Goal: Task Accomplishment & Management: Use online tool/utility

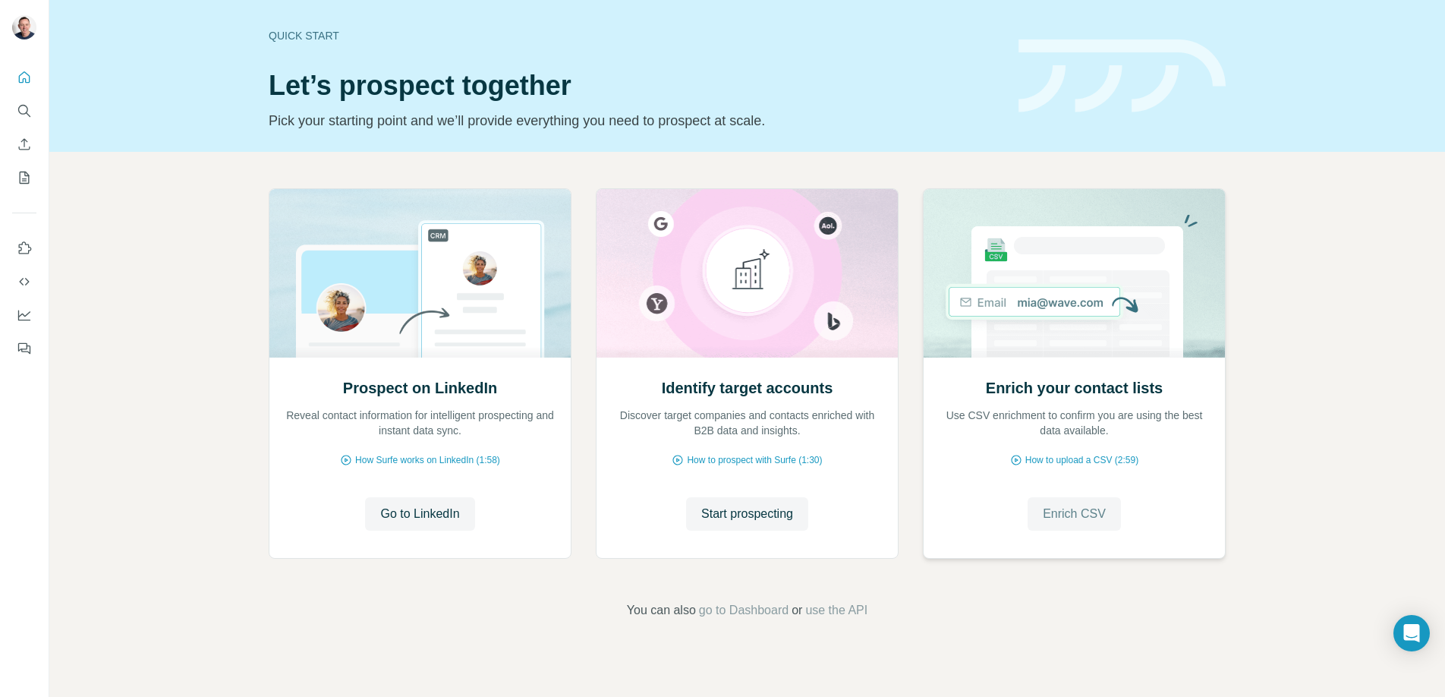
click at [1076, 506] on span "Enrich CSV" at bounding box center [1074, 514] width 63 height 18
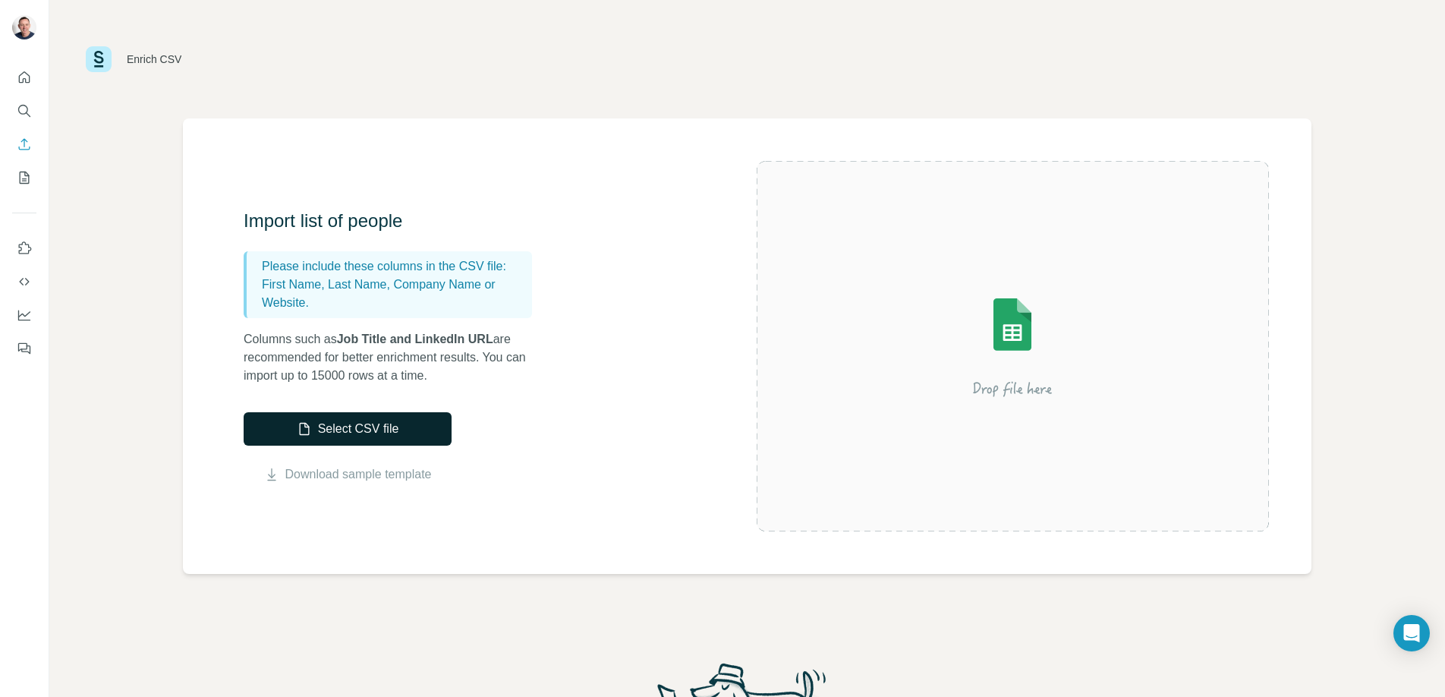
click at [338, 427] on button "Select CSV file" at bounding box center [348, 428] width 208 height 33
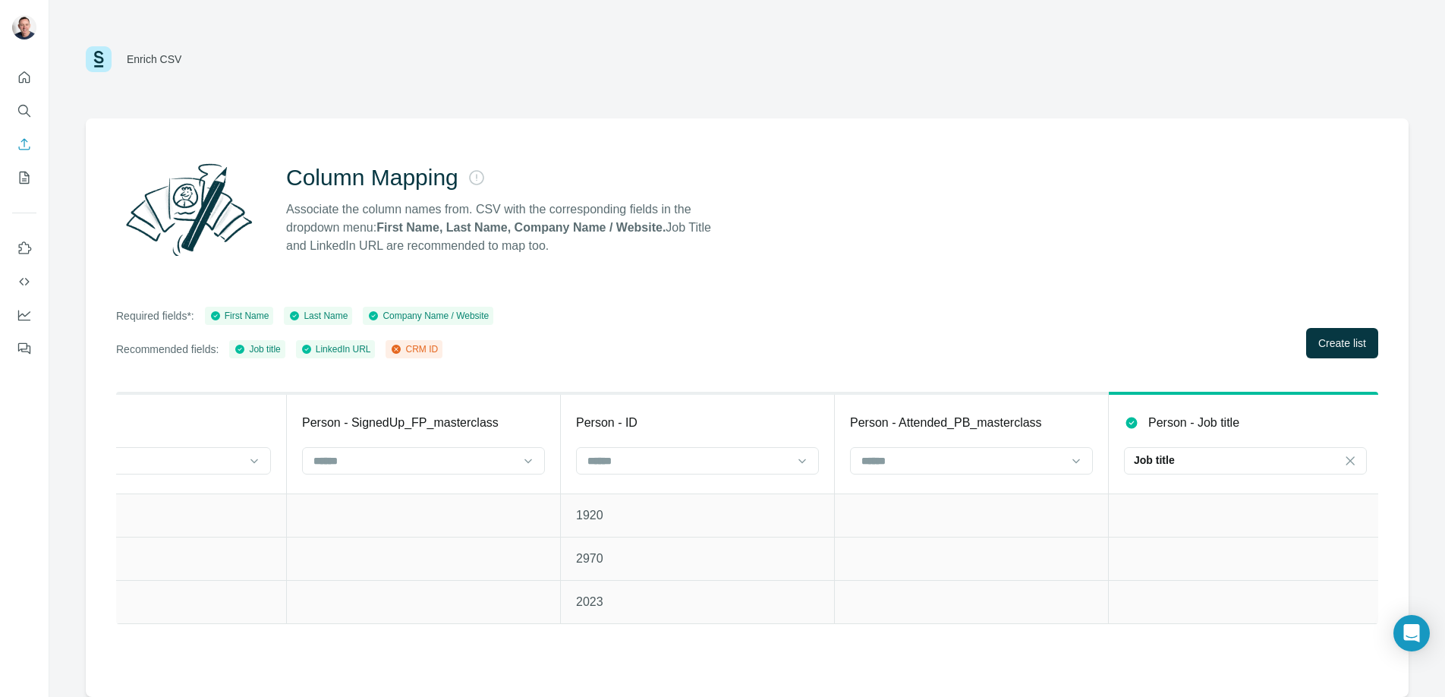
scroll to position [0, 3399]
click at [801, 462] on icon at bounding box center [796, 460] width 15 height 15
click at [644, 522] on div "CRM ID" at bounding box center [691, 522] width 217 height 15
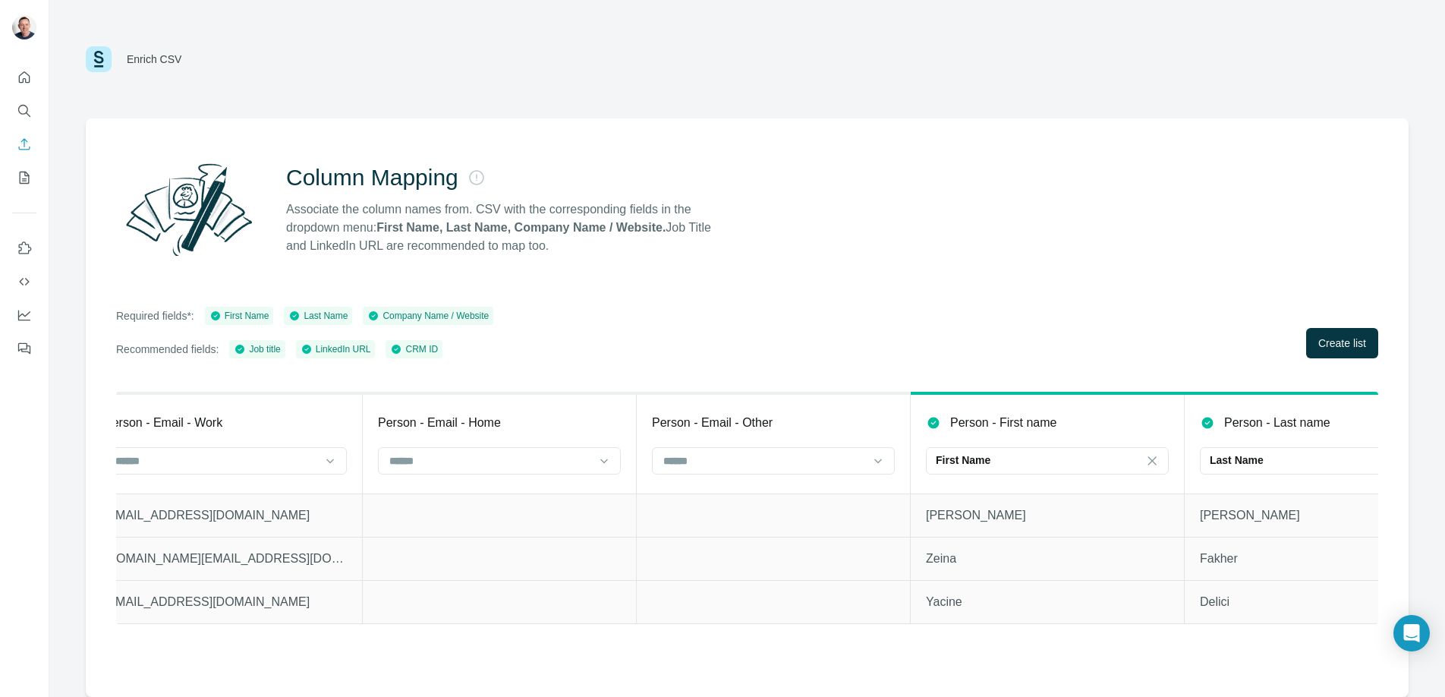
scroll to position [0, 0]
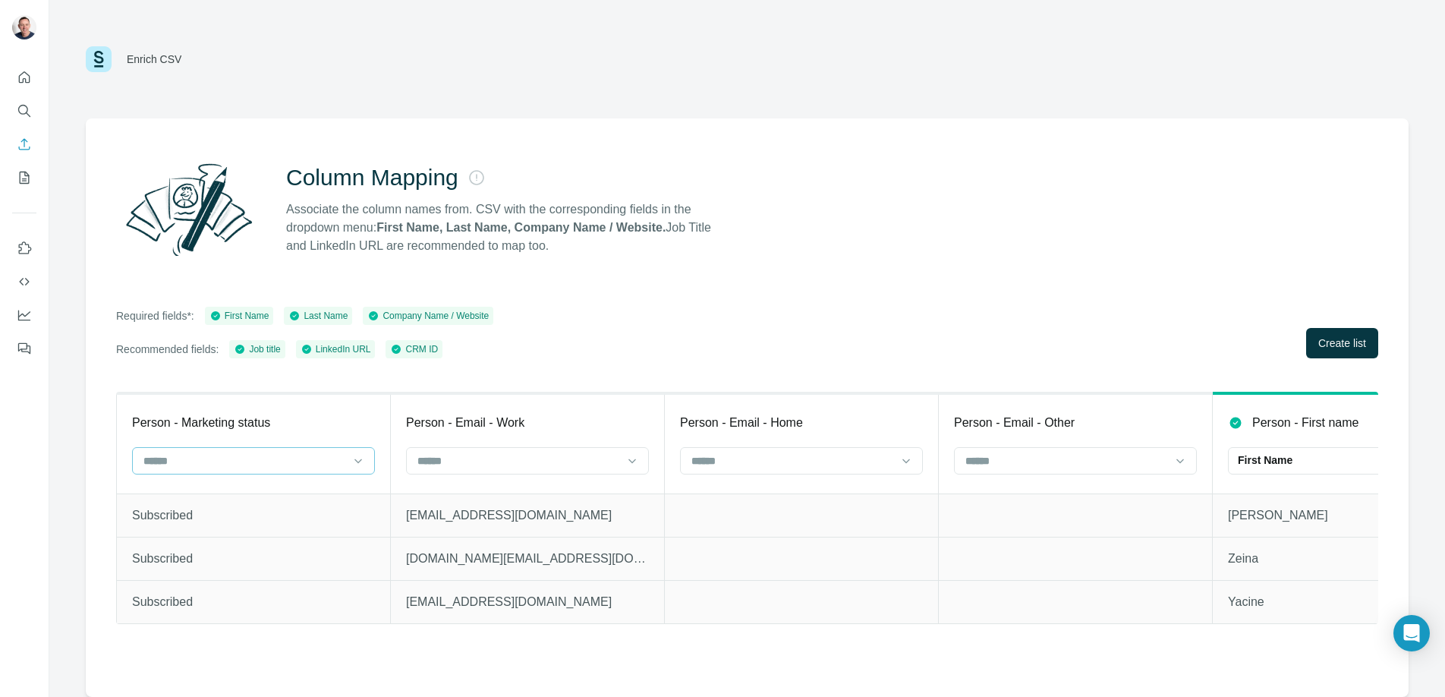
click at [367, 452] on div at bounding box center [253, 460] width 243 height 27
click at [360, 417] on div "Person - Marketing status" at bounding box center [253, 423] width 243 height 18
click at [635, 462] on icon at bounding box center [632, 460] width 15 height 15
click at [585, 422] on div "Person - Email - Work" at bounding box center [527, 423] width 243 height 18
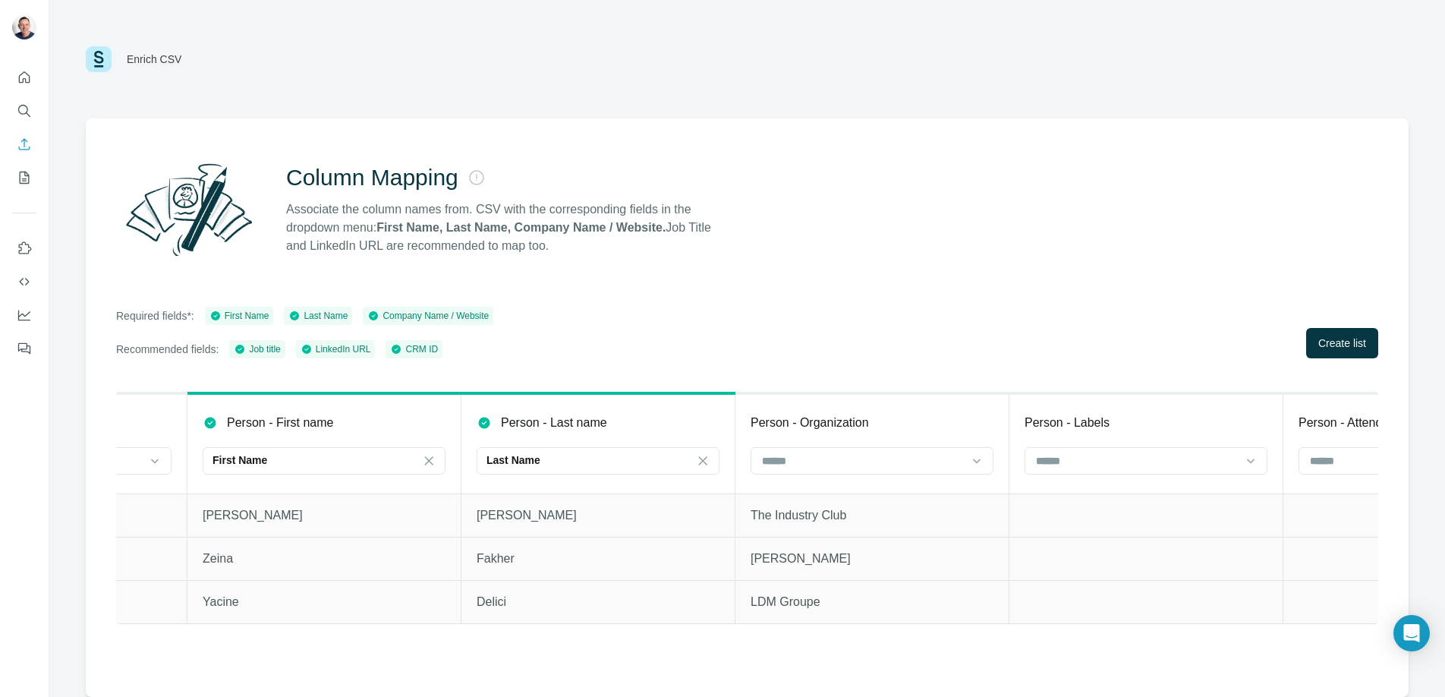
scroll to position [0, 1032]
click at [907, 463] on input at bounding box center [856, 460] width 205 height 17
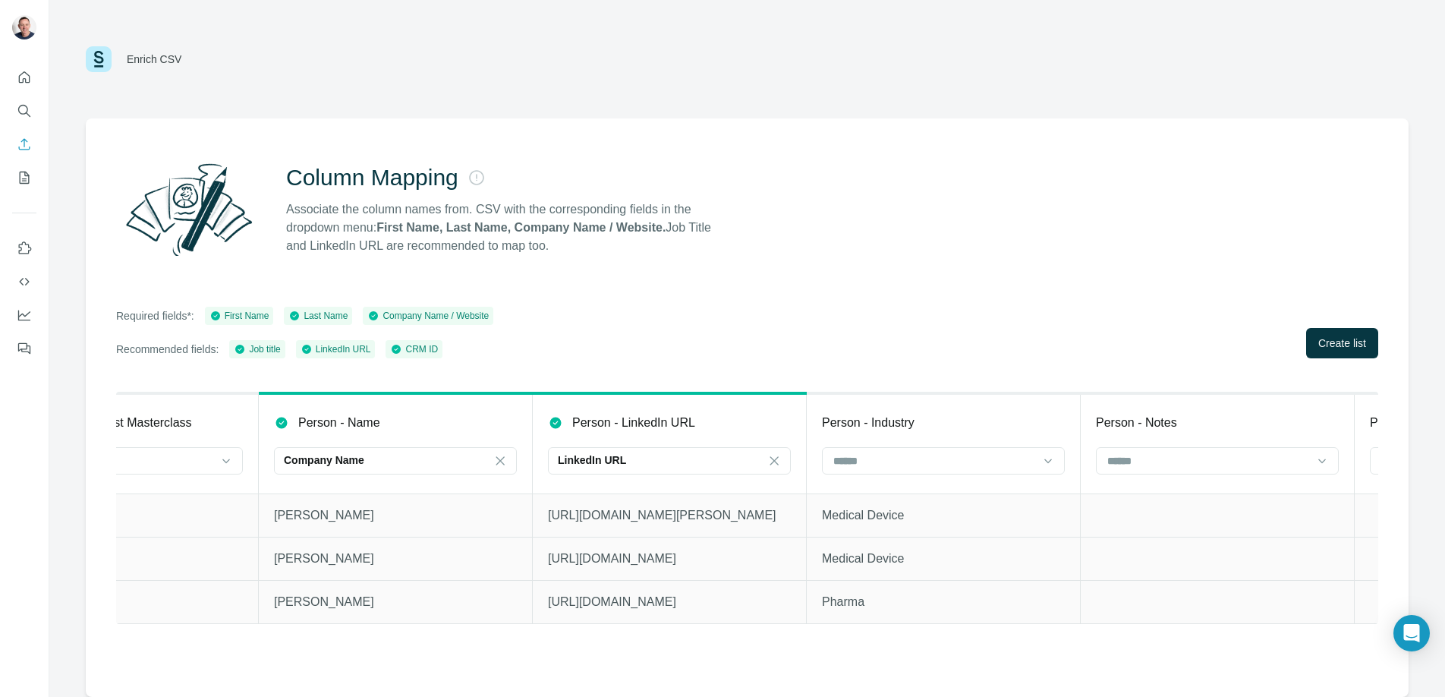
scroll to position [0, 2338]
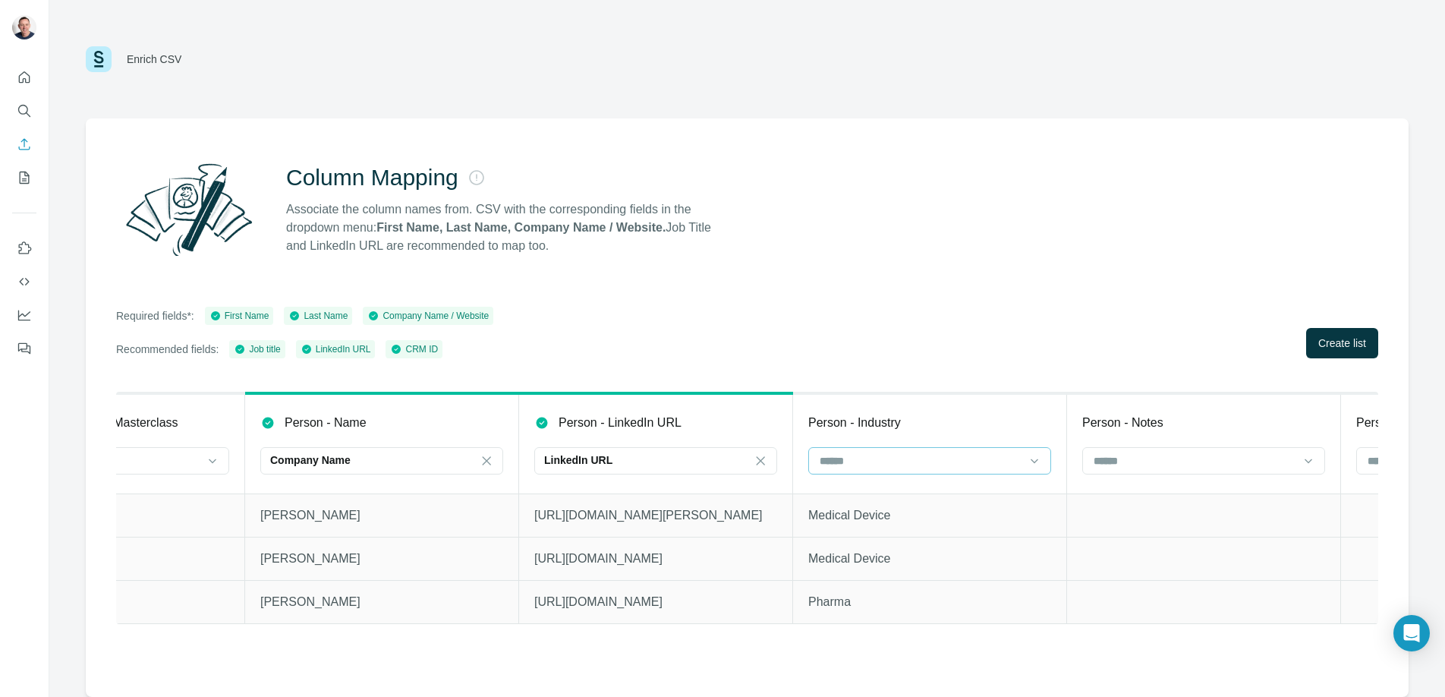
click at [979, 451] on div at bounding box center [920, 461] width 205 height 26
click at [1109, 542] on td at bounding box center [1204, 558] width 274 height 43
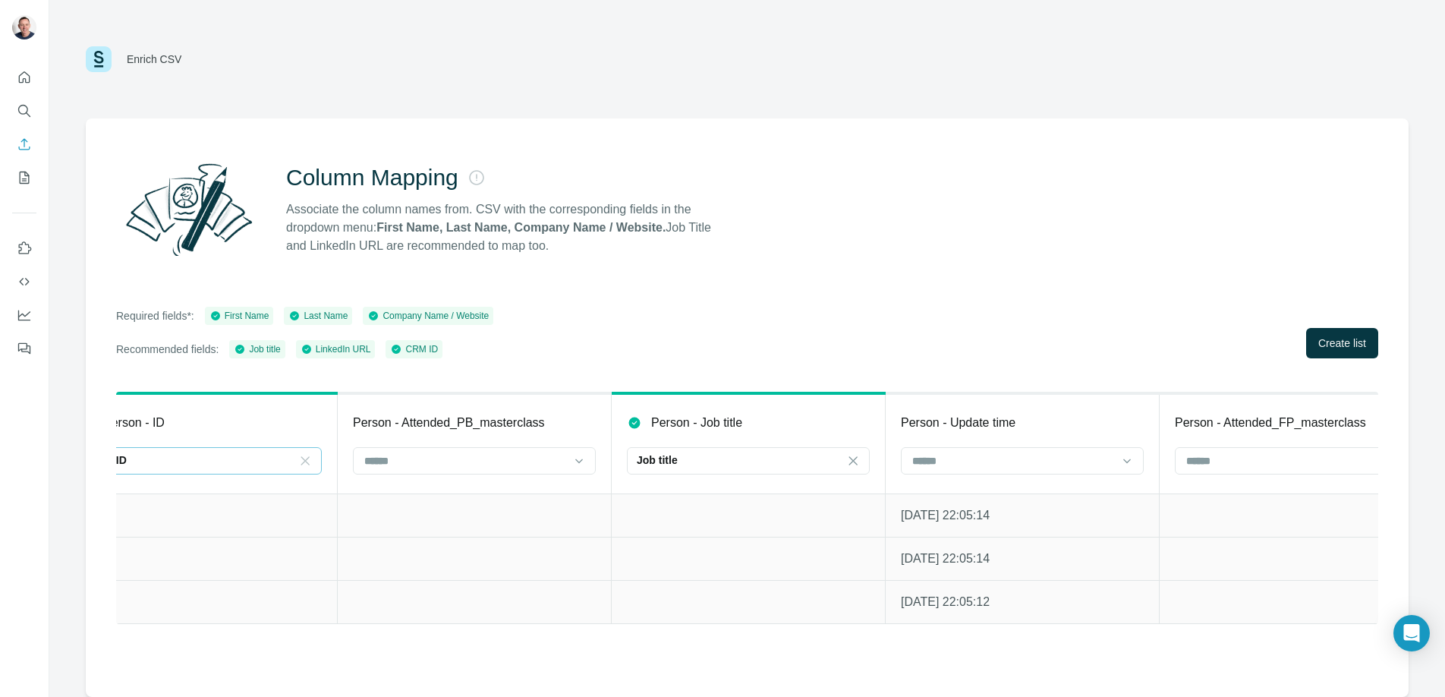
scroll to position [0, 3945]
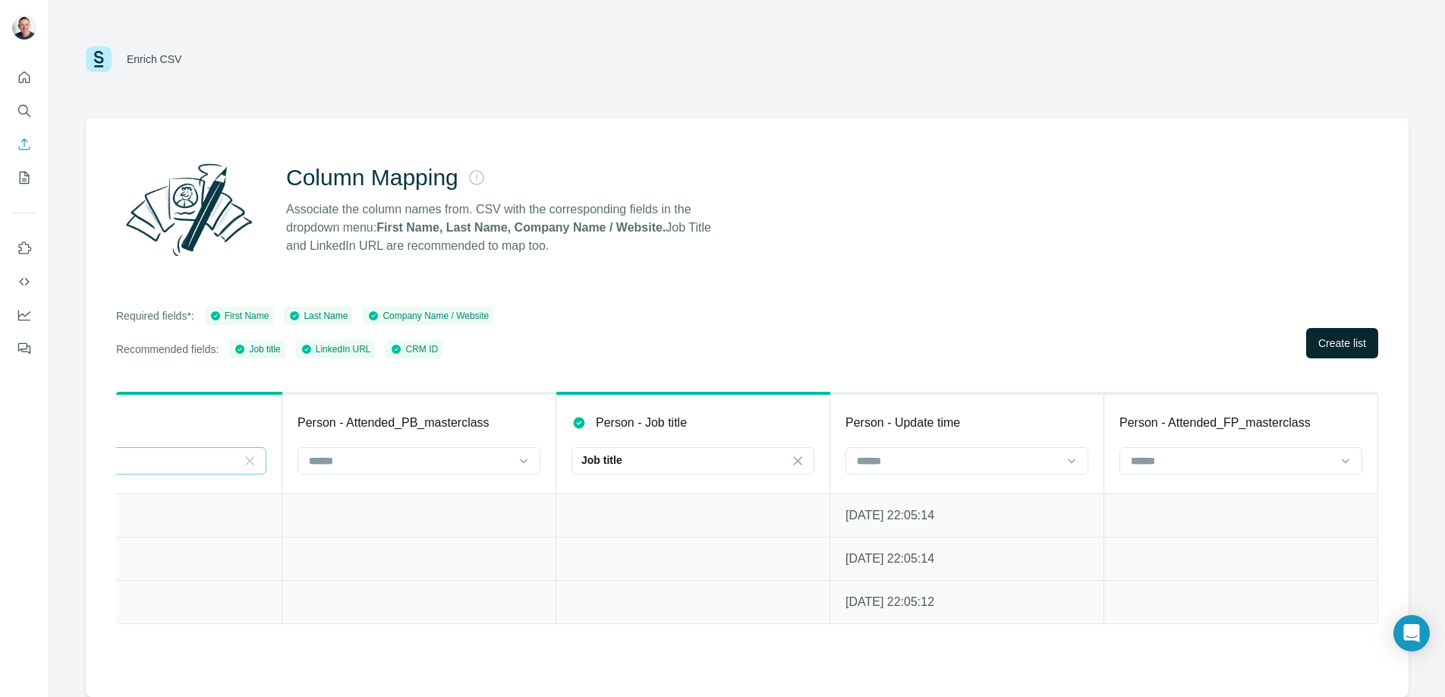
click at [1343, 348] on span "Create list" at bounding box center [1343, 343] width 48 height 15
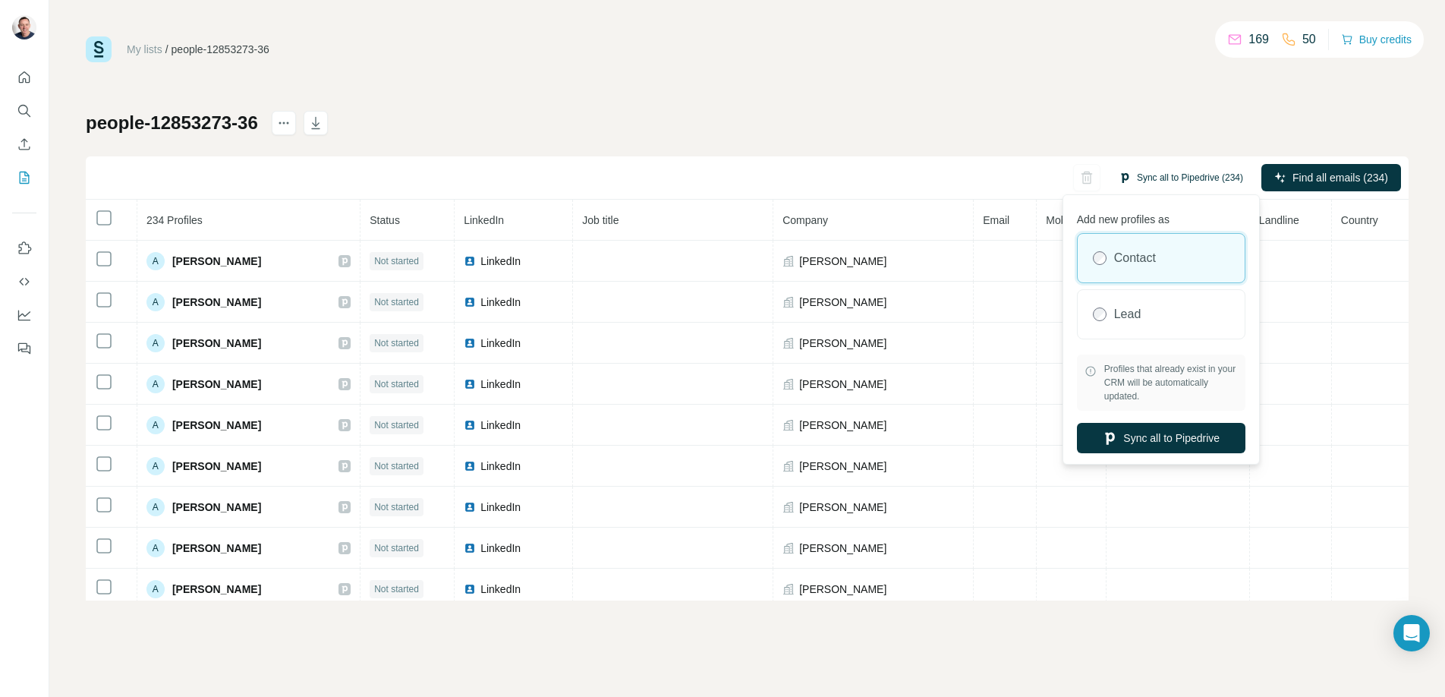
click at [1174, 180] on button "Sync all to Pipedrive (234)" at bounding box center [1181, 177] width 146 height 23
click at [1152, 437] on button "Sync all to Pipedrive" at bounding box center [1161, 438] width 169 height 30
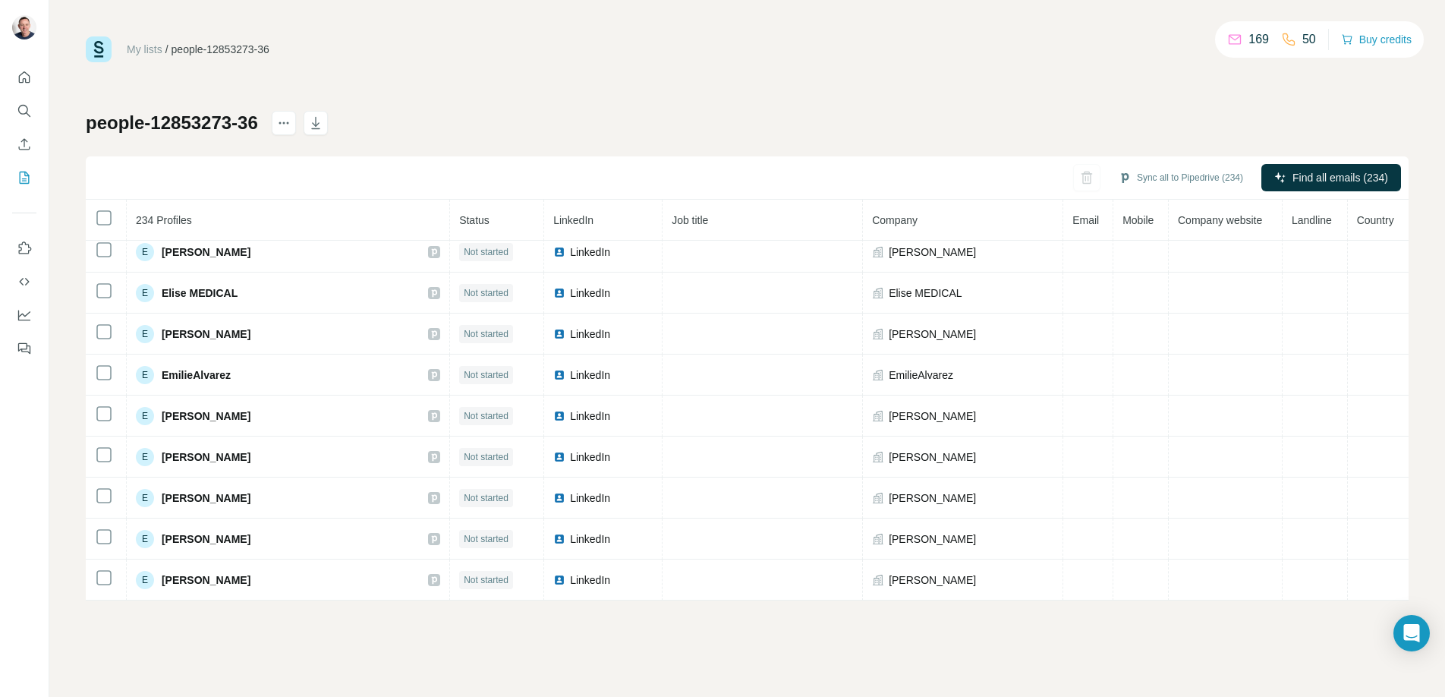
scroll to position [2444, 0]
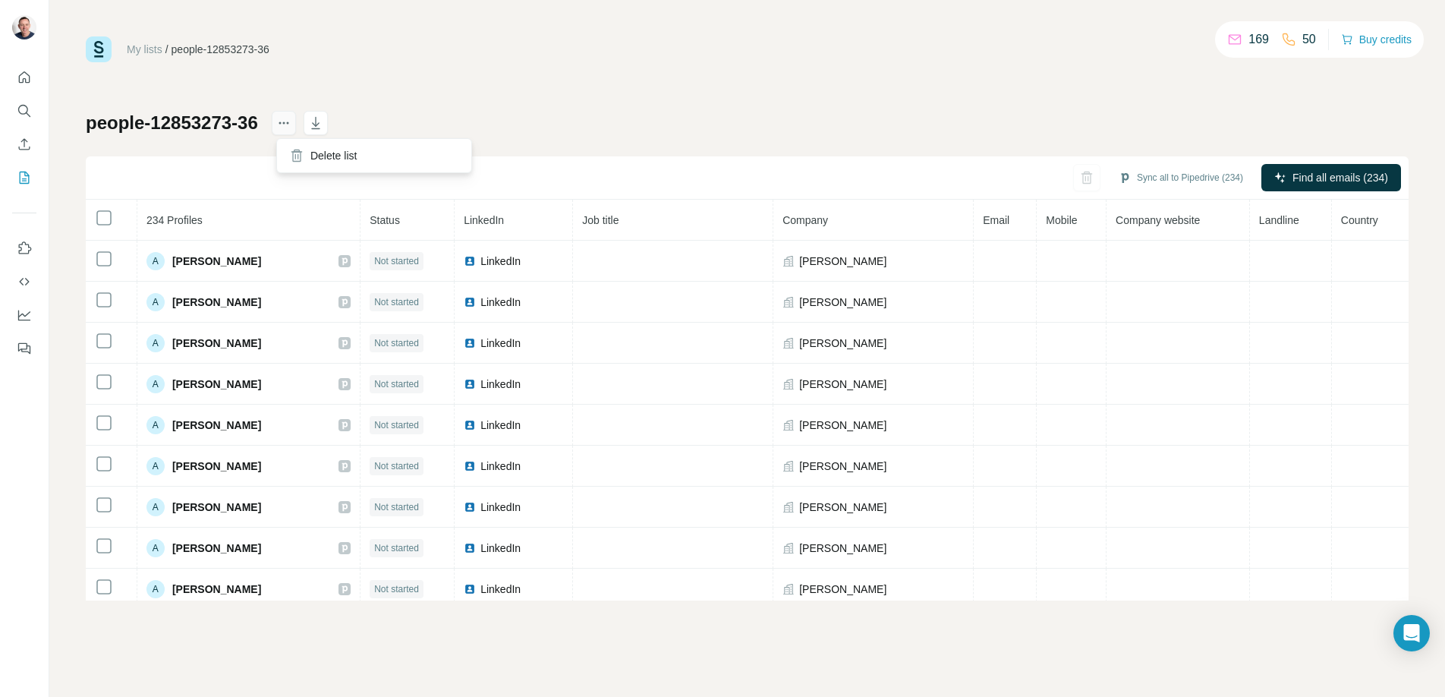
click at [286, 120] on icon "actions" at bounding box center [283, 122] width 15 height 15
click at [329, 155] on div "Delete list" at bounding box center [374, 155] width 188 height 27
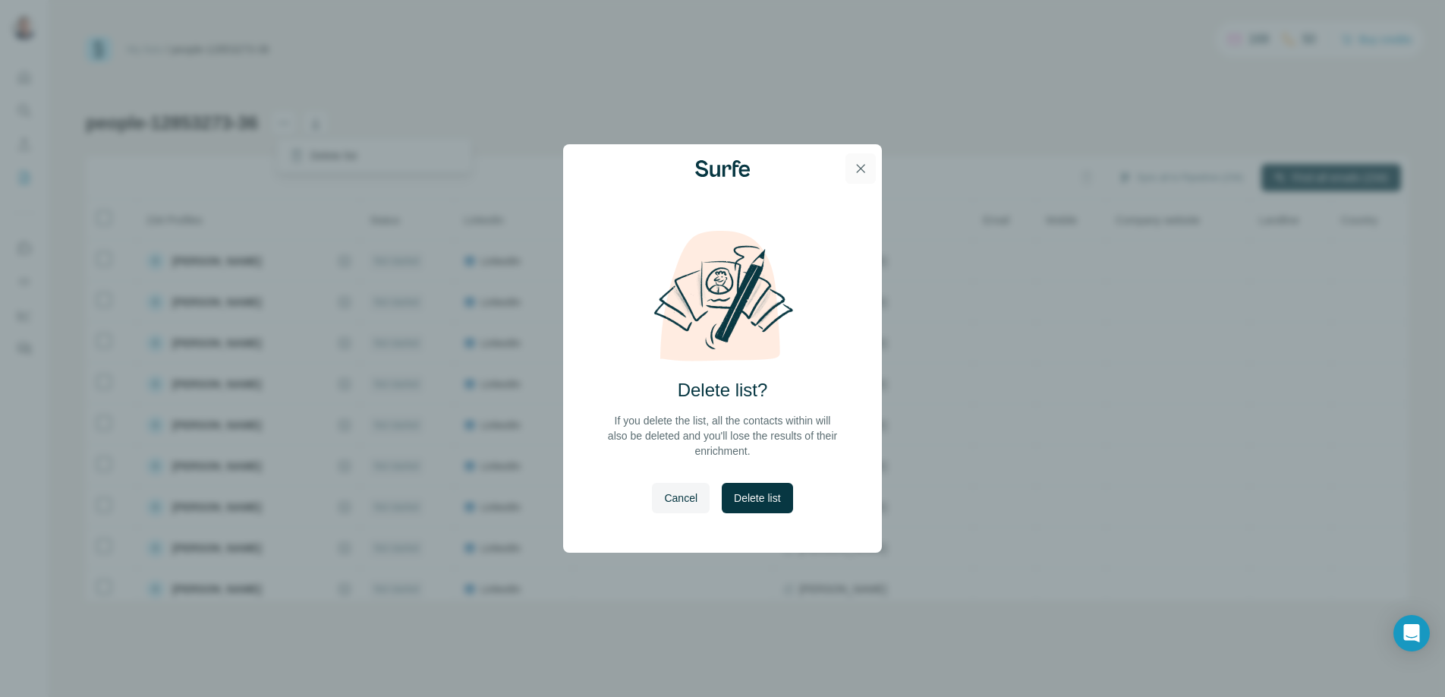
click at [862, 173] on icon "button" at bounding box center [860, 168] width 15 height 15
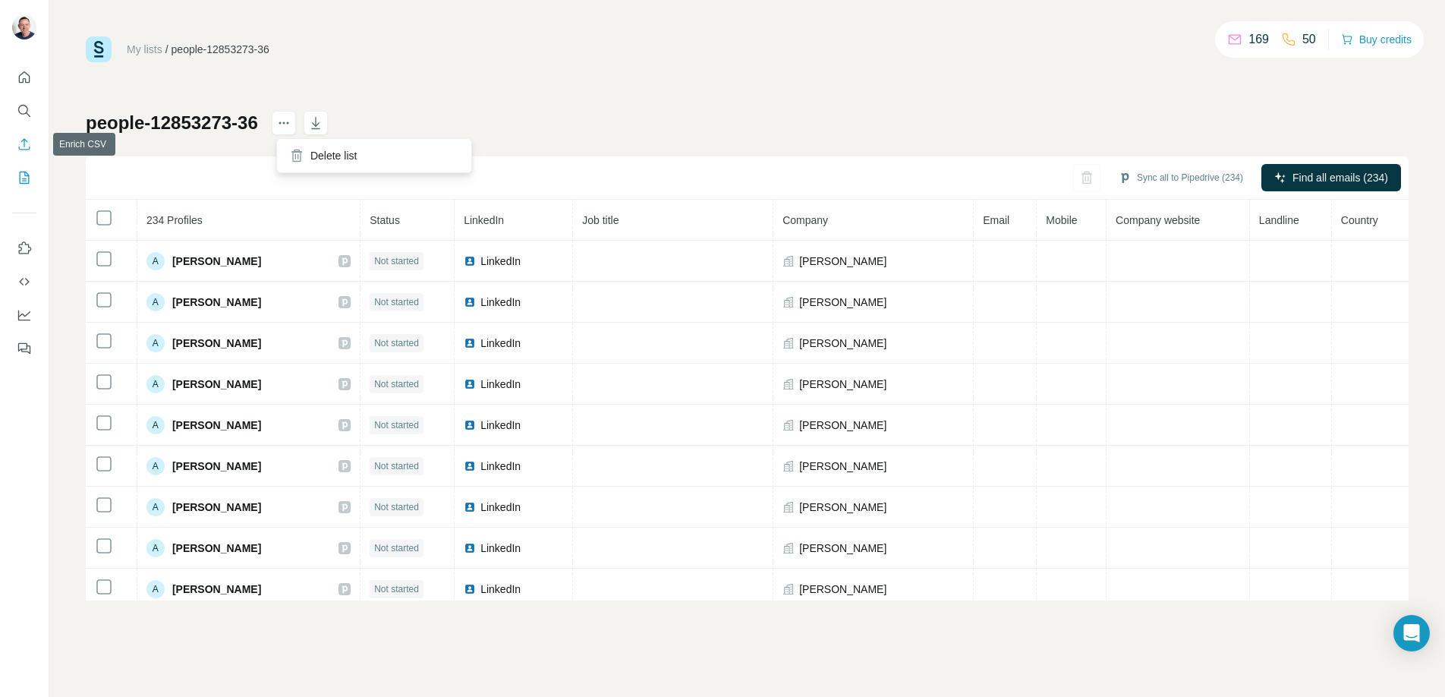
click at [27, 143] on icon "Enrich CSV" at bounding box center [24, 144] width 15 height 15
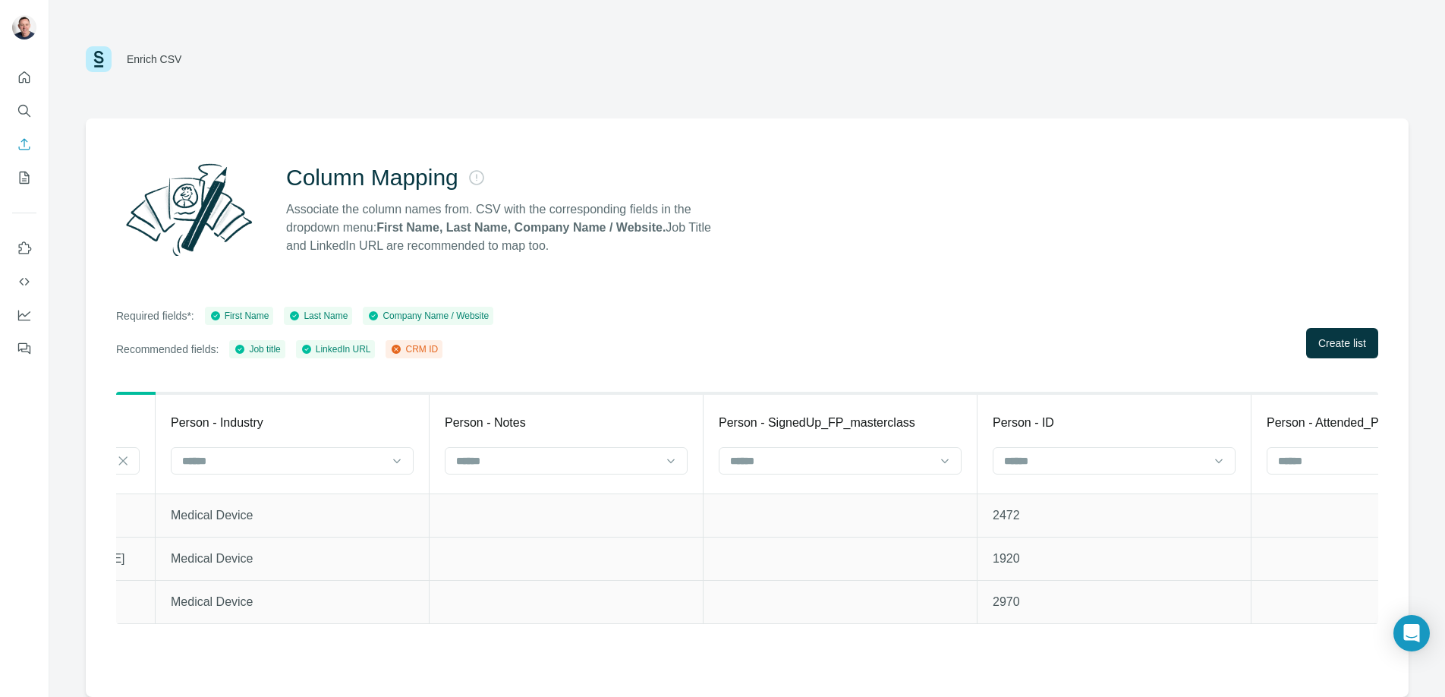
scroll to position [0, 3431]
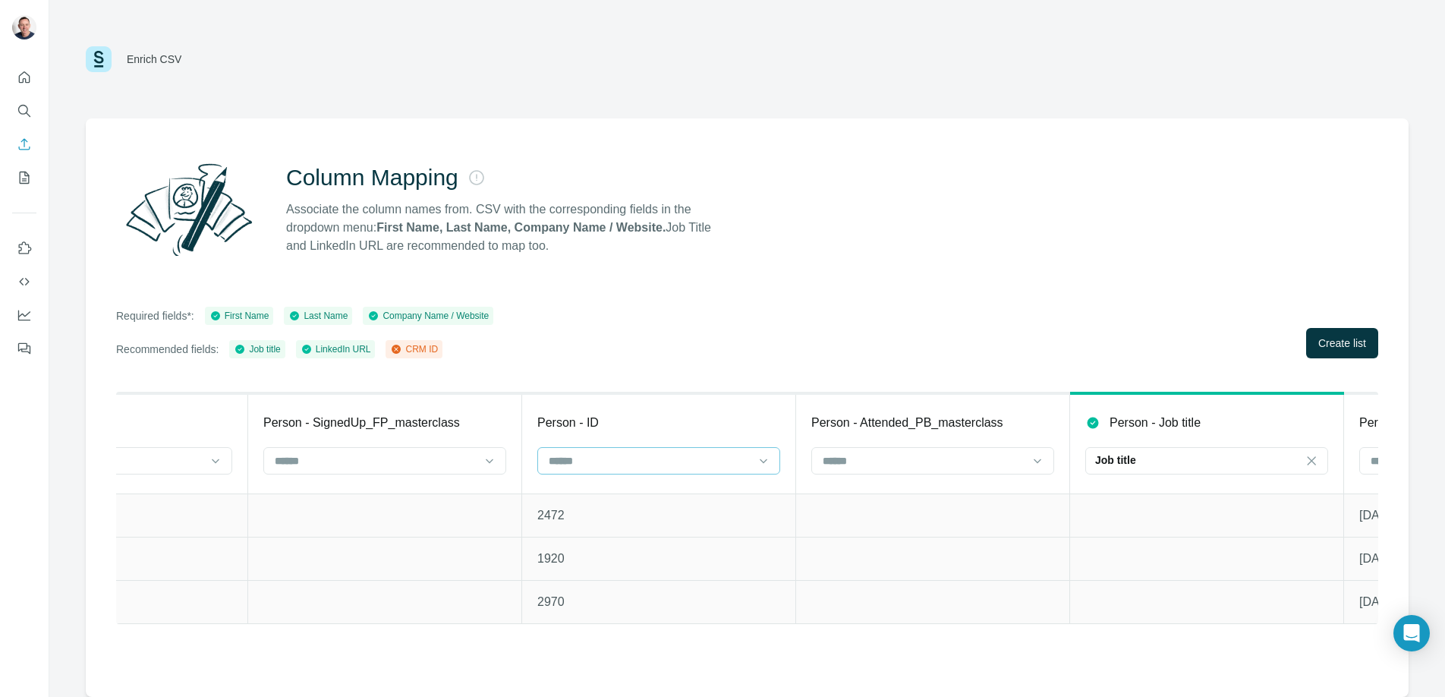
click at [778, 464] on div at bounding box center [658, 460] width 243 height 27
click at [585, 522] on p "CRM ID" at bounding box center [569, 522] width 38 height 15
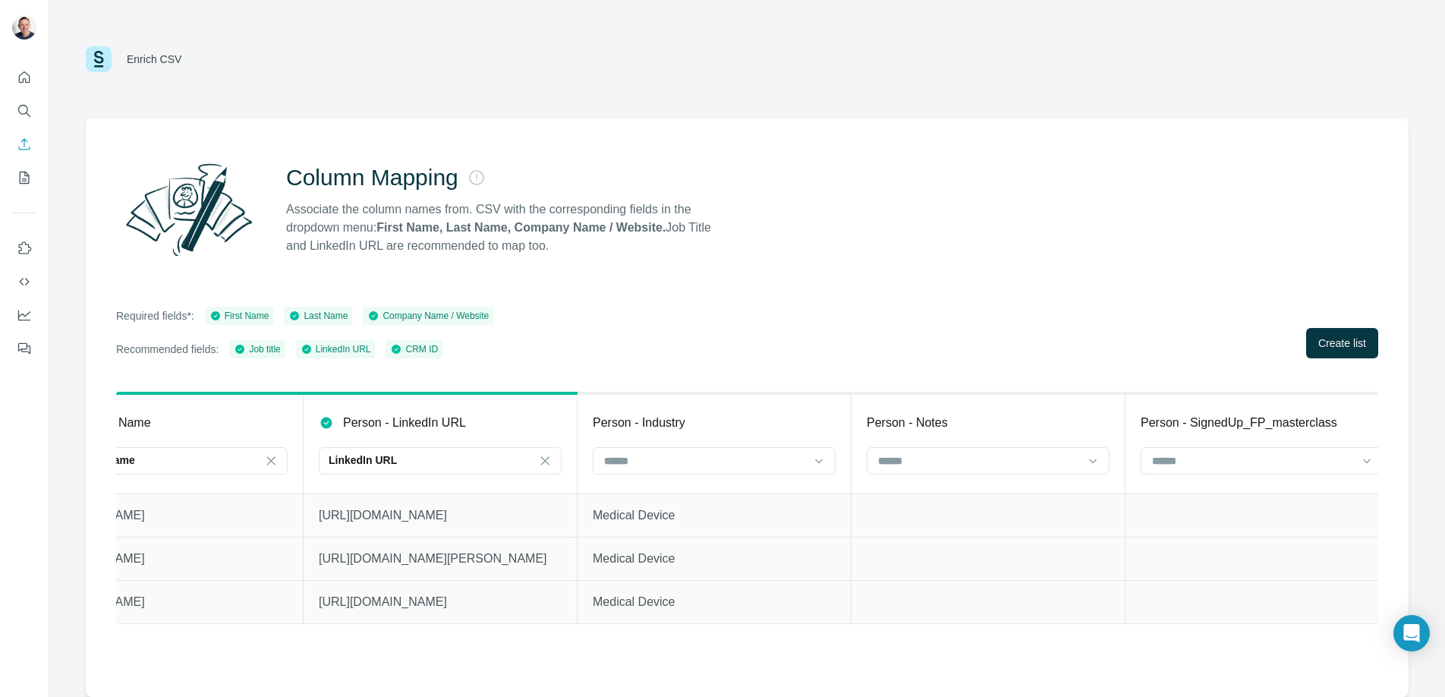
scroll to position [0, 2548]
click at [831, 468] on div at bounding box center [824, 460] width 15 height 27
click at [868, 555] on td at bounding box center [994, 558] width 274 height 43
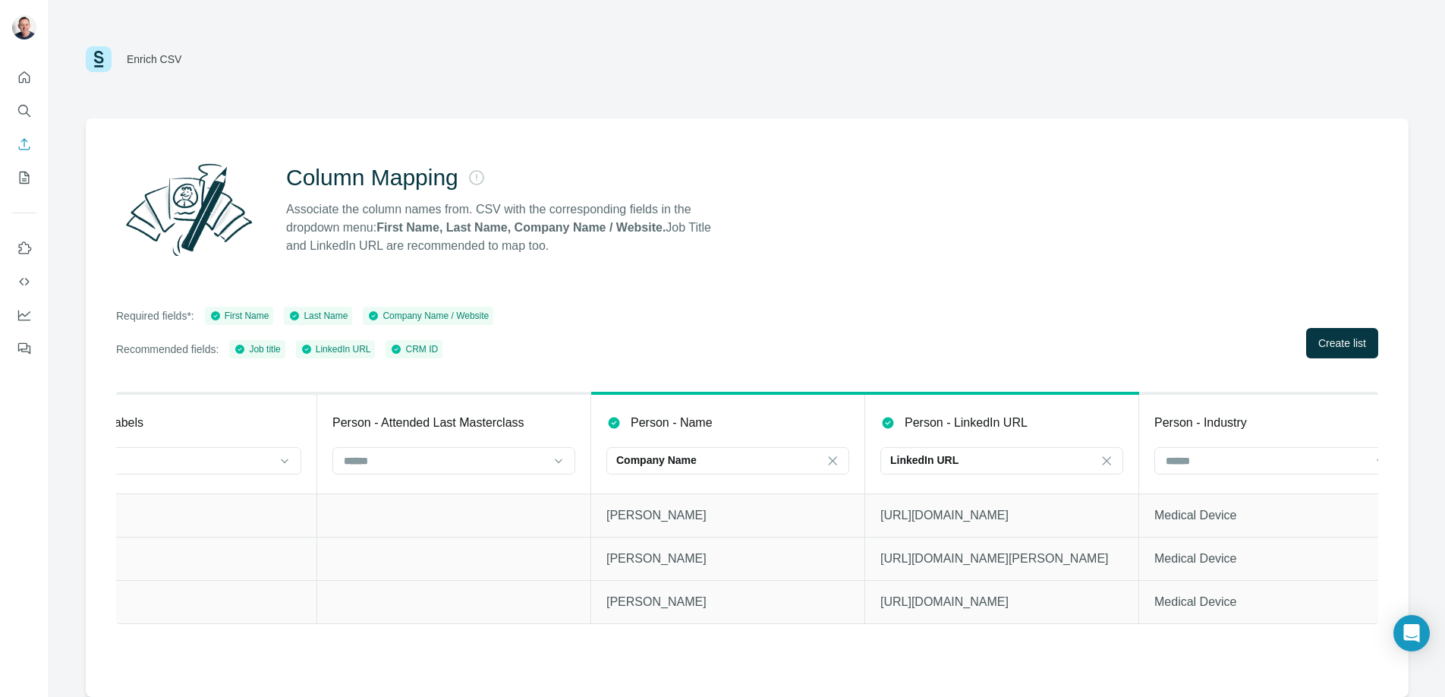
scroll to position [0, 1972]
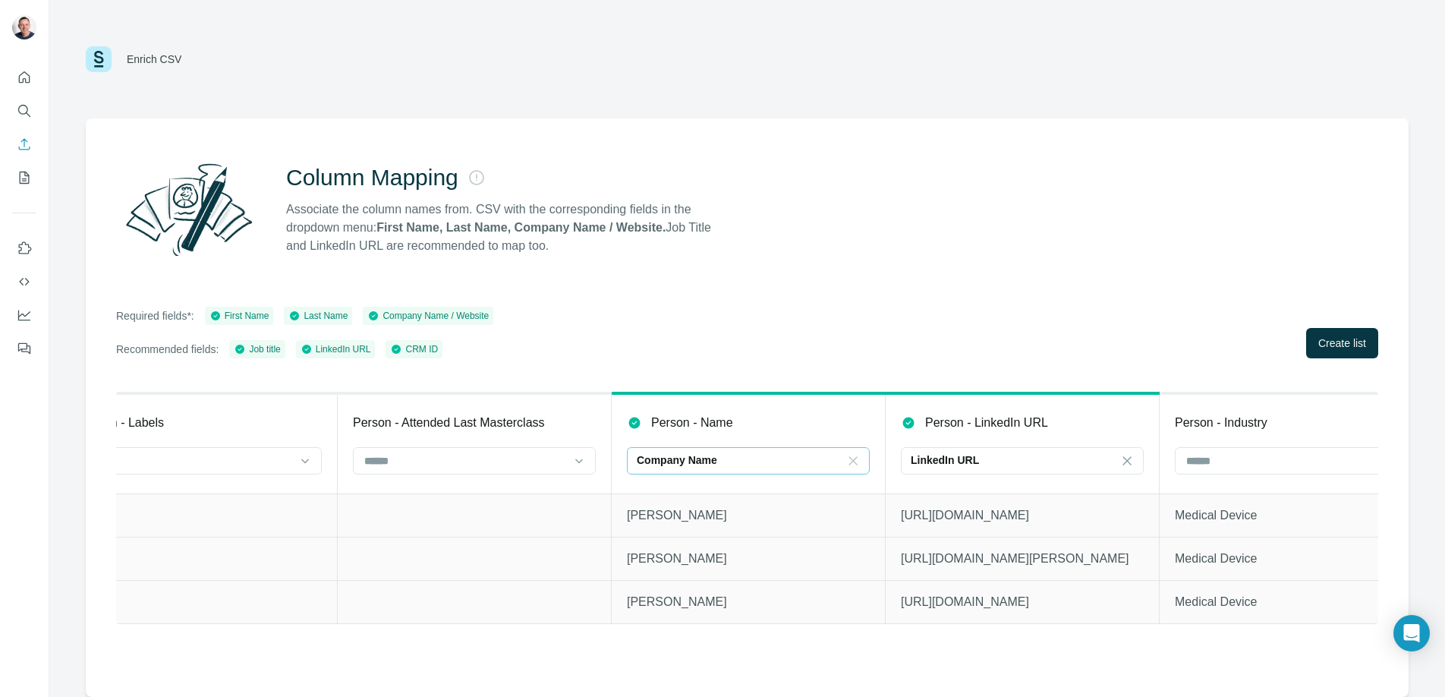
click at [853, 462] on icon at bounding box center [853, 460] width 15 height 15
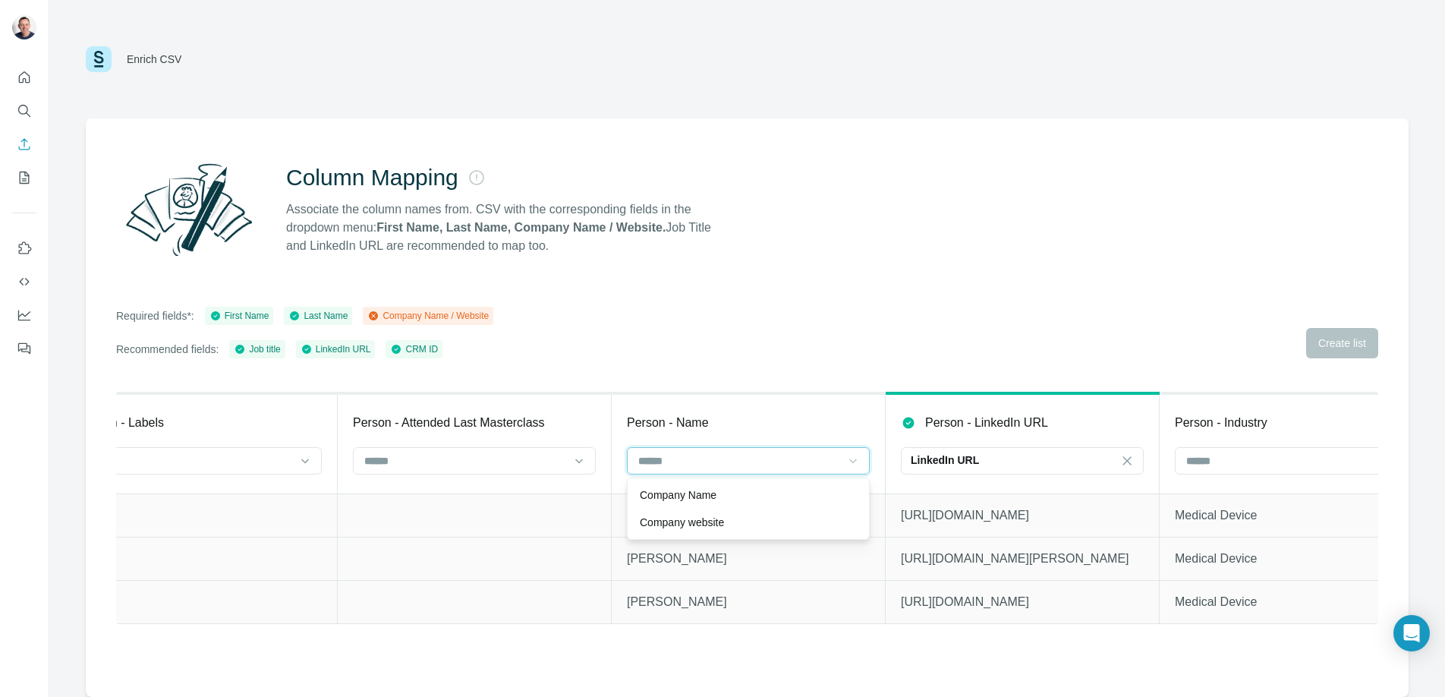
scroll to position [0, 0]
click at [744, 448] on div at bounding box center [739, 461] width 205 height 26
click at [489, 543] on td at bounding box center [475, 558] width 274 height 43
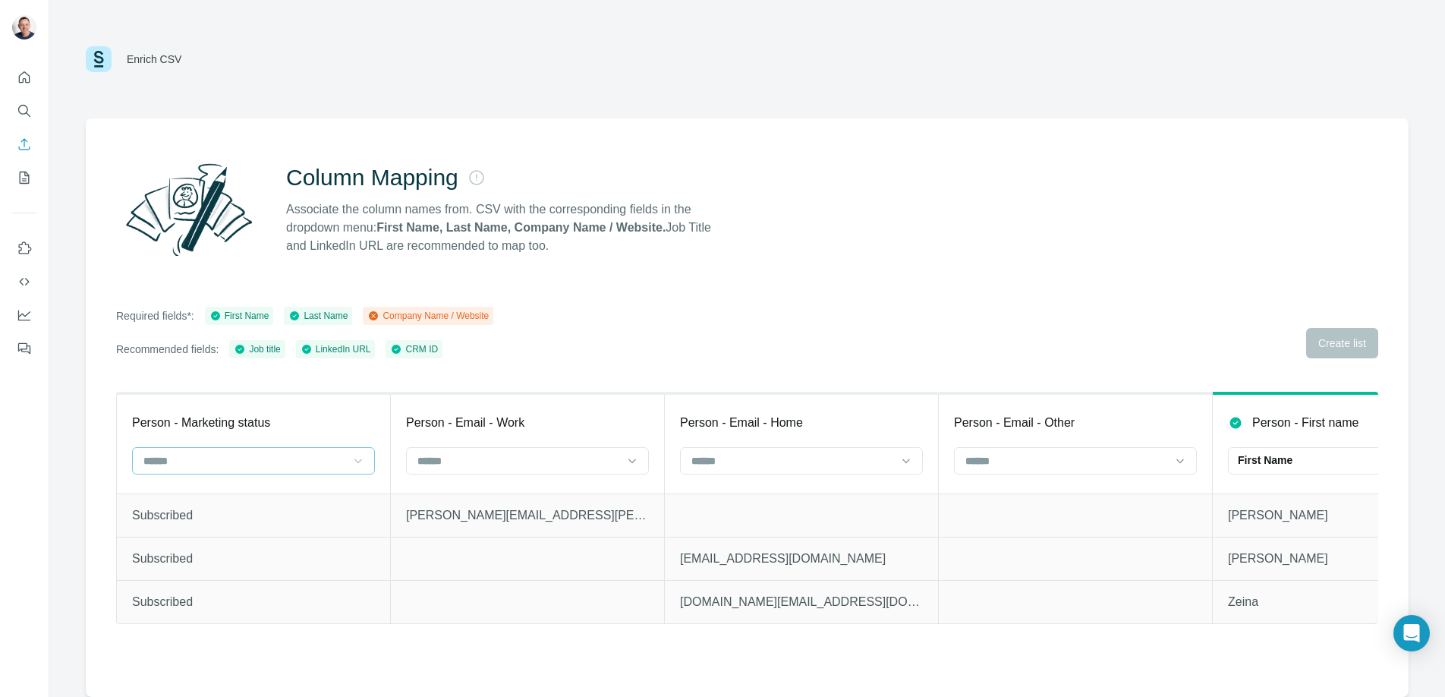
click at [362, 462] on icon at bounding box center [358, 460] width 15 height 15
click at [757, 512] on td at bounding box center [802, 514] width 274 height 43
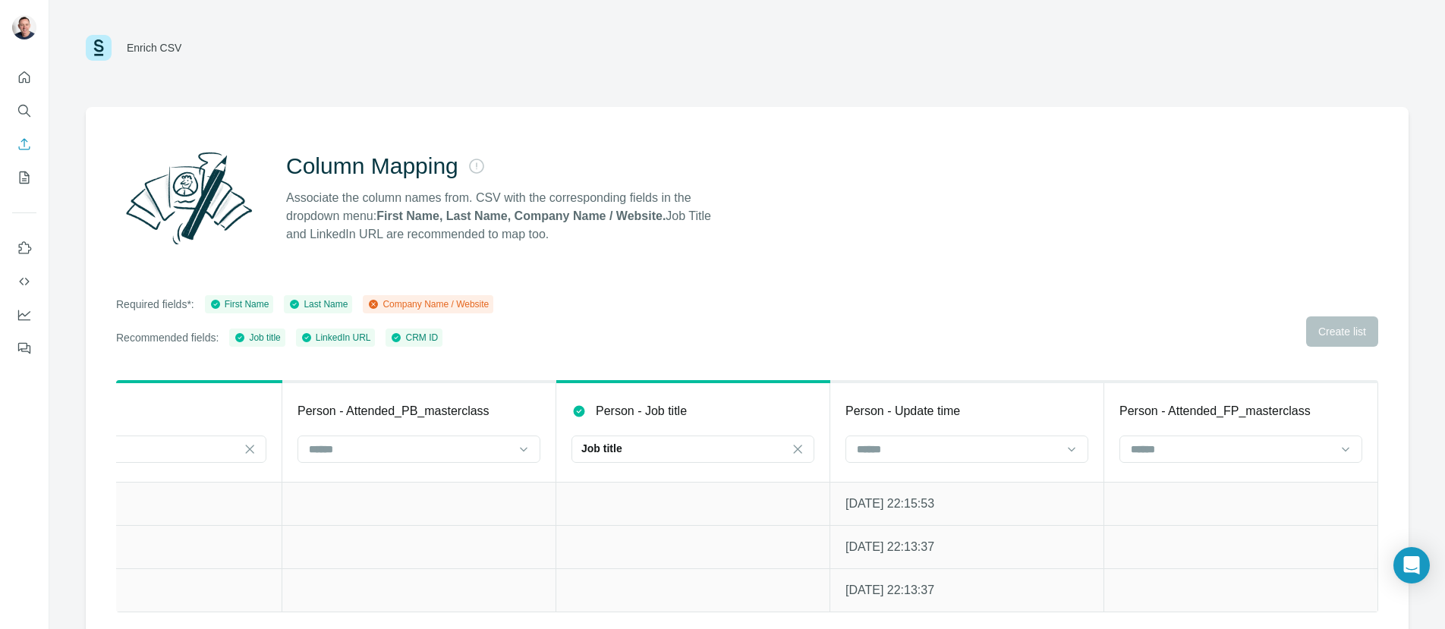
scroll to position [23, 0]
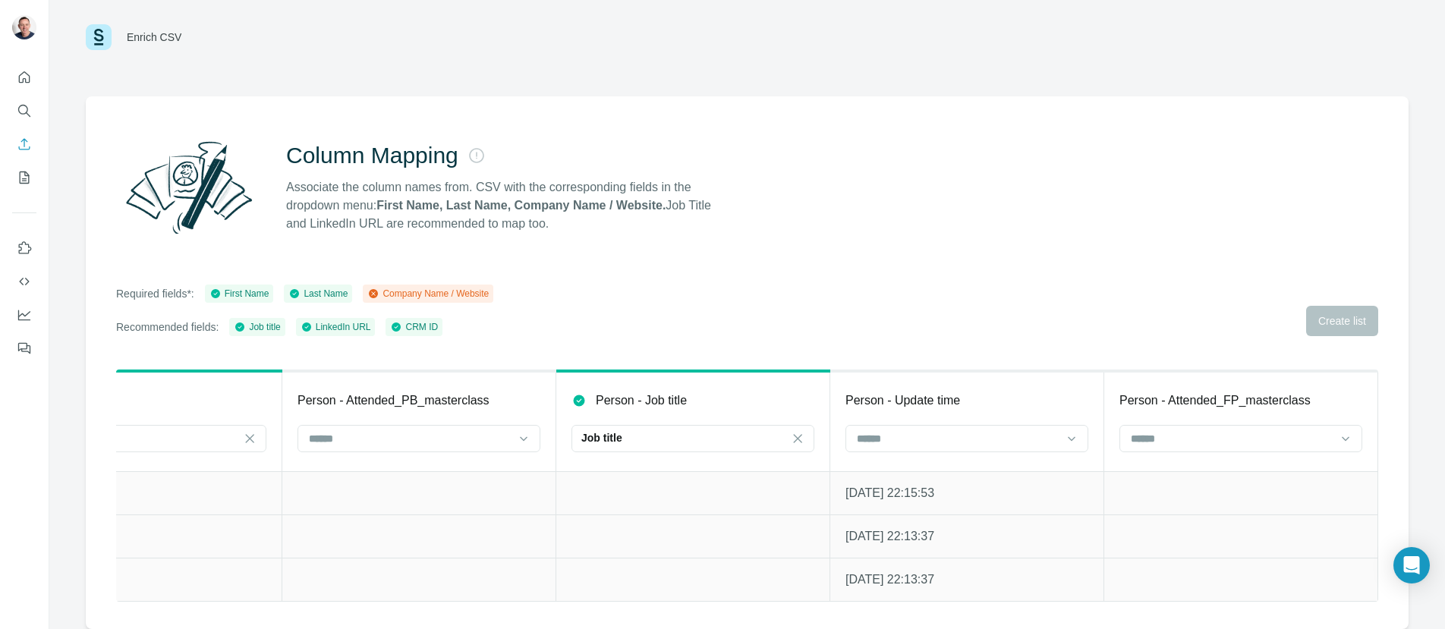
click at [1353, 323] on div "Required fields*: First Name Last Name Company Name / Website Recommended field…" at bounding box center [747, 311] width 1262 height 52
click at [23, 147] on icon "Enrich CSV" at bounding box center [24, 144] width 15 height 15
click at [25, 143] on icon "Enrich CSV" at bounding box center [24, 144] width 15 height 15
click at [26, 140] on icon "Enrich CSV" at bounding box center [24, 143] width 11 height 11
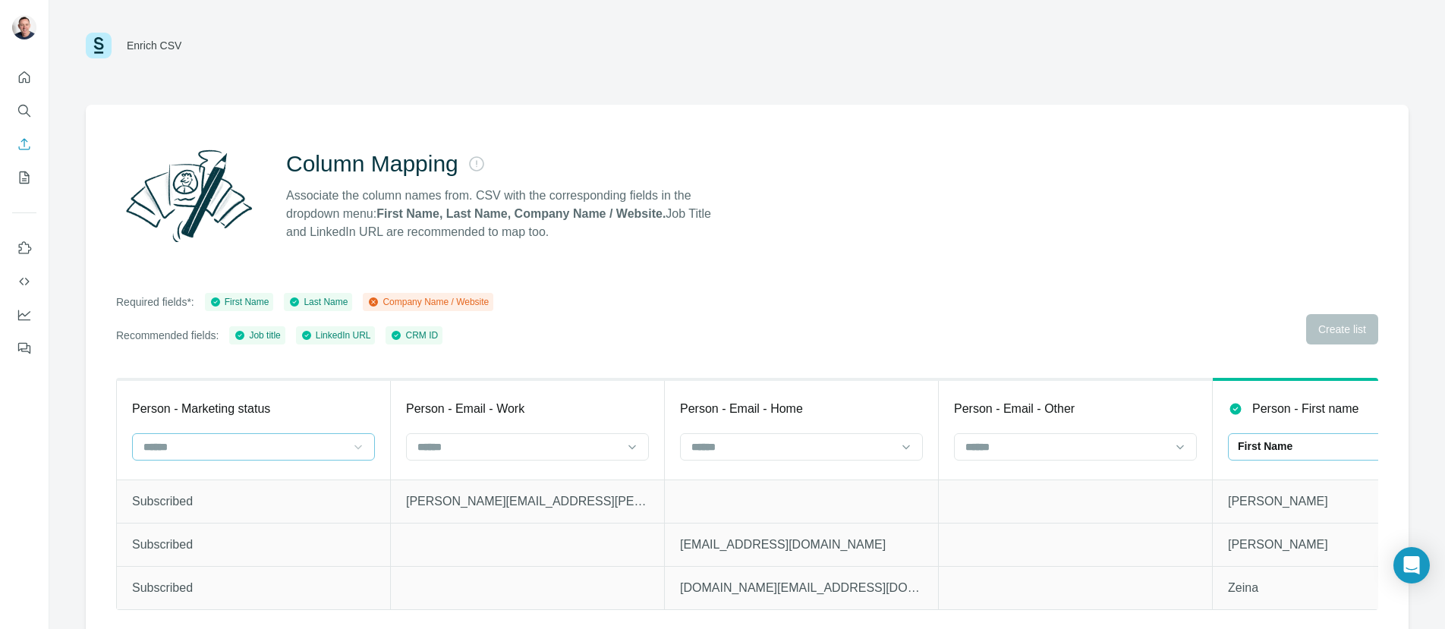
scroll to position [0, 0]
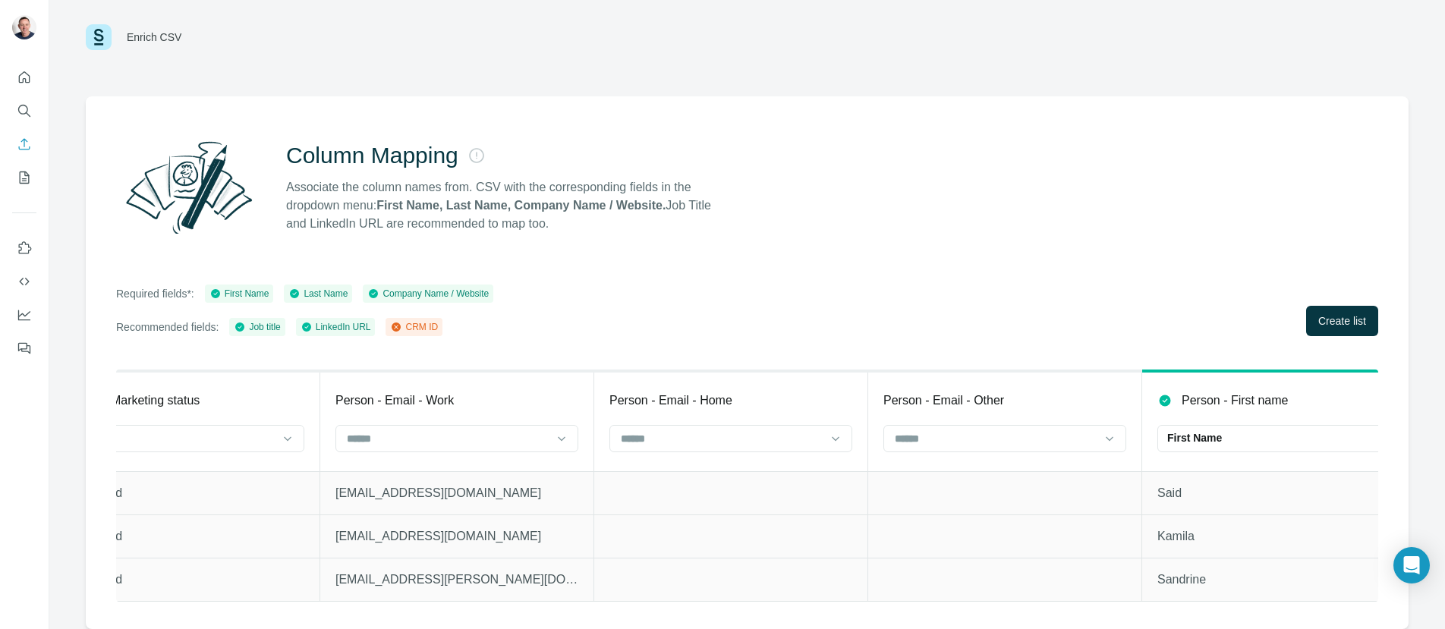
scroll to position [0, 121]
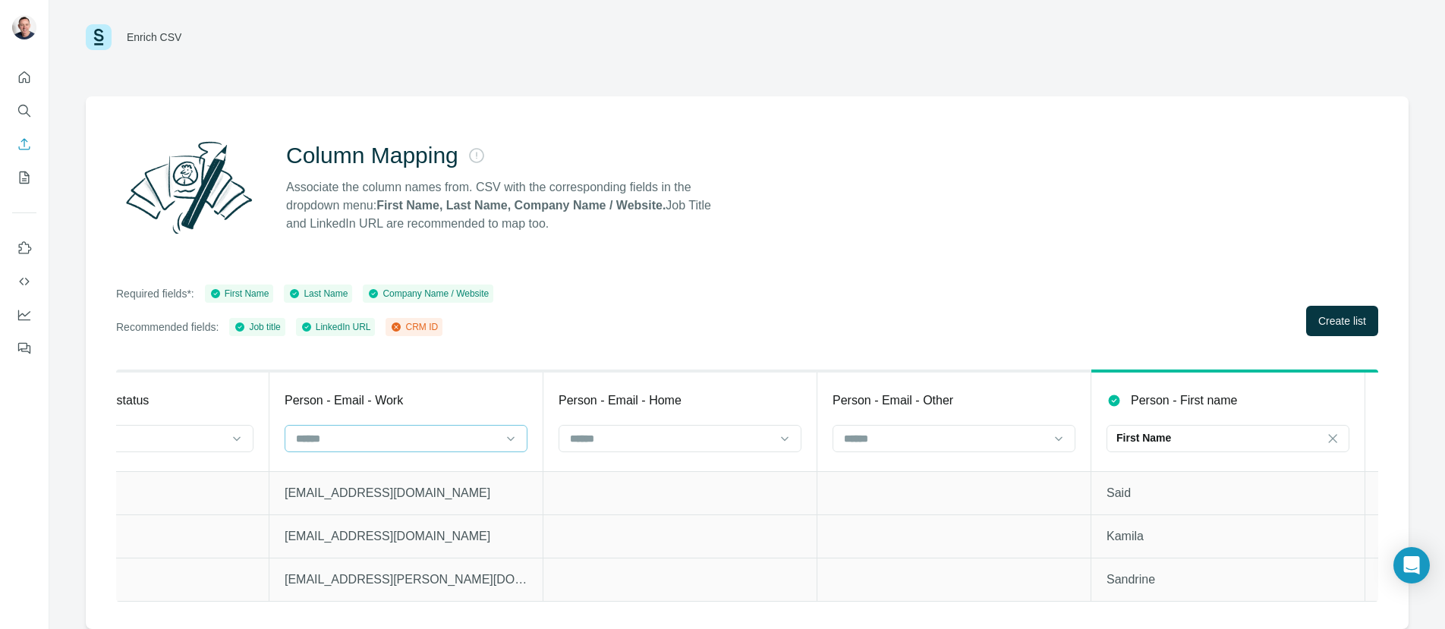
click at [497, 430] on input at bounding box center [397, 438] width 205 height 17
click at [692, 524] on td at bounding box center [681, 536] width 274 height 43
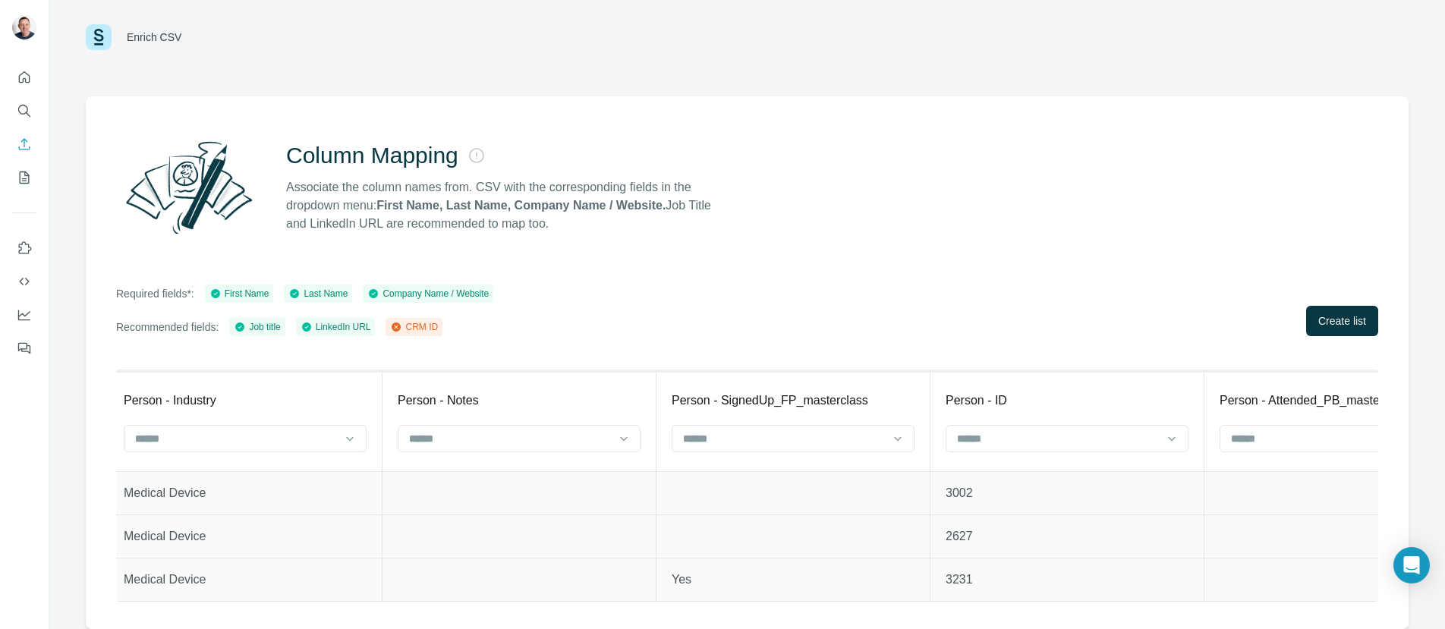
scroll to position [0, 3037]
click at [1140, 438] on div at bounding box center [1044, 439] width 205 height 26
click at [986, 488] on div "CRM ID" at bounding box center [1053, 488] width 217 height 15
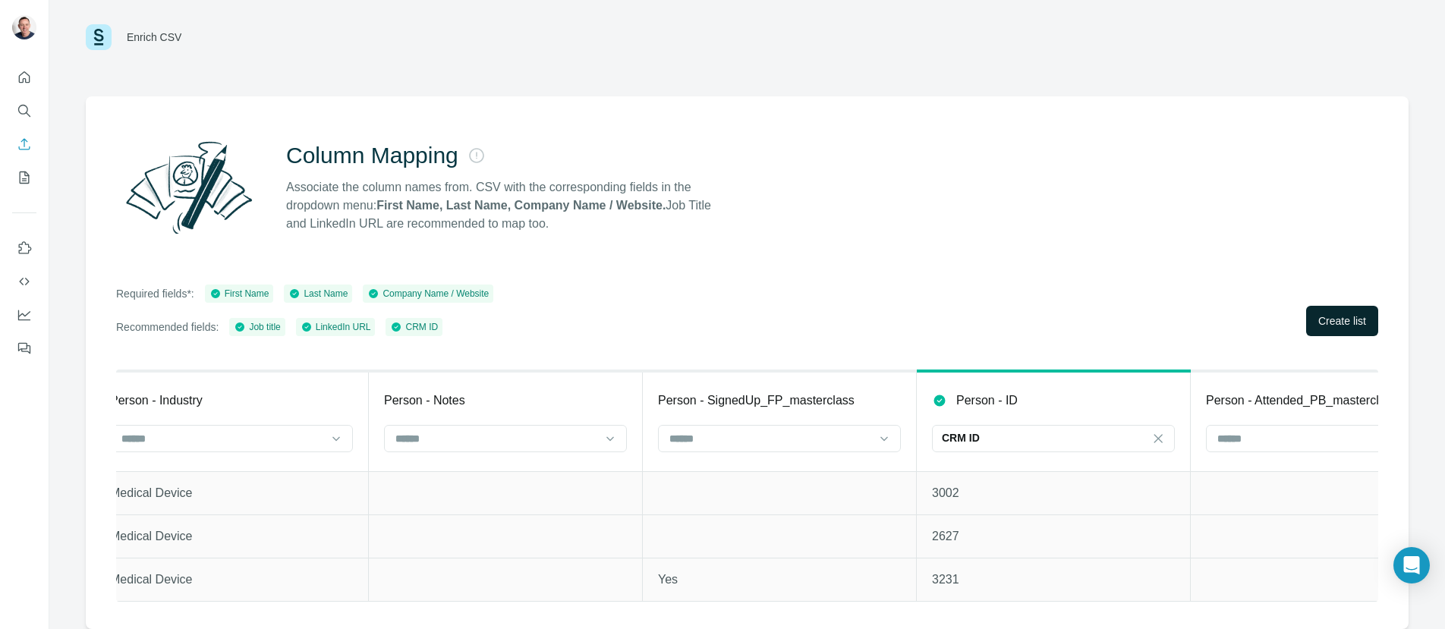
click at [1335, 314] on span "Create list" at bounding box center [1343, 321] width 48 height 15
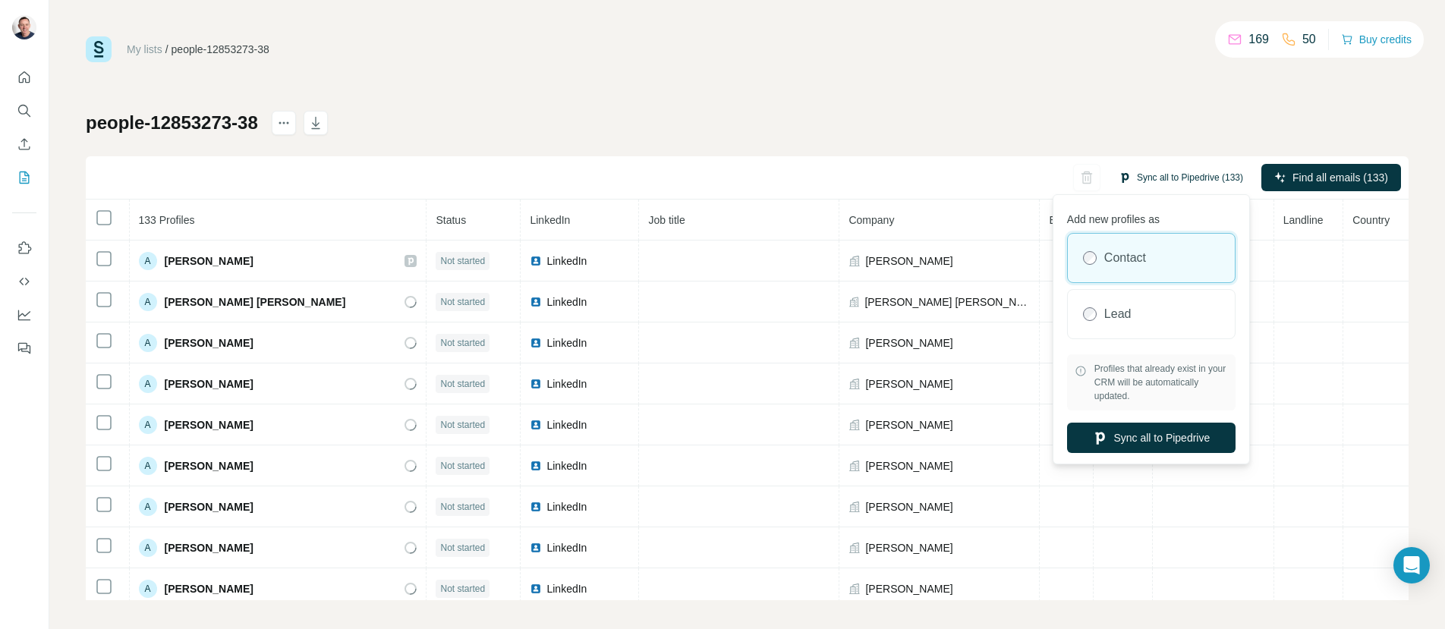
click at [1170, 181] on button "Sync all to Pipedrive (133)" at bounding box center [1181, 177] width 146 height 23
click at [1152, 176] on button "Sync all to Pipedrive (133)" at bounding box center [1181, 177] width 146 height 23
click at [1148, 436] on button "Sync all to Pipedrive" at bounding box center [1151, 438] width 169 height 30
